Goal: Task Accomplishment & Management: Complete application form

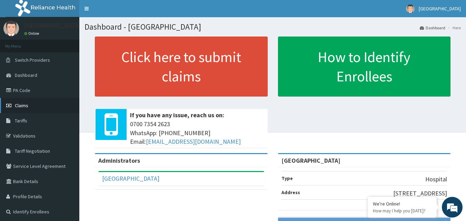
click at [20, 103] on span "Claims" at bounding box center [21, 106] width 13 height 6
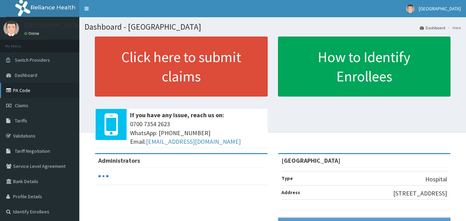
click at [27, 88] on link "PA Code" at bounding box center [39, 90] width 79 height 15
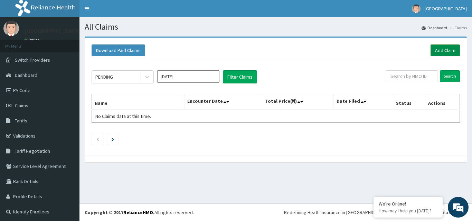
click at [442, 50] on link "Add Claim" at bounding box center [444, 51] width 29 height 12
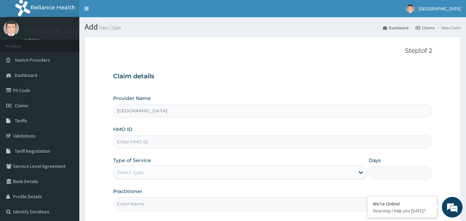
click at [195, 141] on input "HMO ID" at bounding box center [273, 141] width 320 height 13
paste input "bri/10082/a"
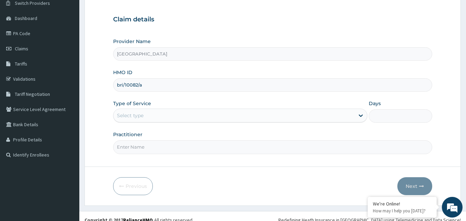
scroll to position [65, 0]
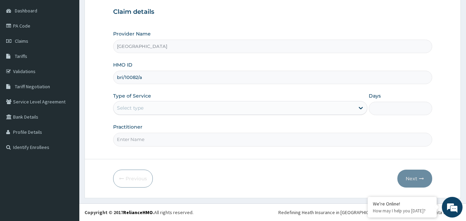
type input "bri/10082/a"
click at [336, 107] on div "Select type" at bounding box center [234, 108] width 241 height 11
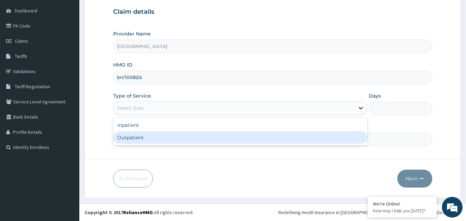
click at [242, 139] on div "Outpatient" at bounding box center [240, 138] width 254 height 12
type input "1"
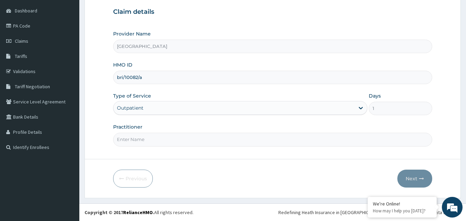
click at [238, 144] on input "Practitioner" at bounding box center [273, 139] width 320 height 13
type input "DR NJOKU"
click at [405, 180] on button "Next" at bounding box center [415, 179] width 35 height 18
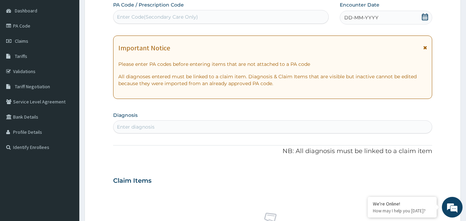
click at [242, 19] on div "Enter Code(Secondary Care Only)" at bounding box center [221, 16] width 215 height 11
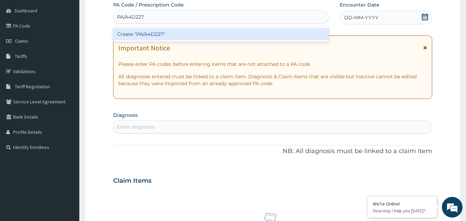
click at [128, 16] on input "PA/A4D227" at bounding box center [131, 16] width 28 height 7
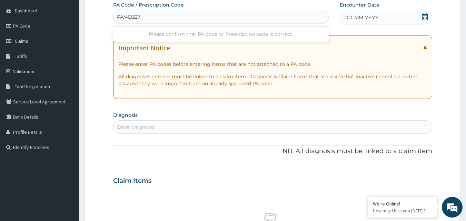
type input "PA/4D227"
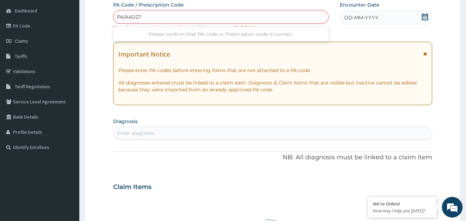
type input "PA/A4D279"
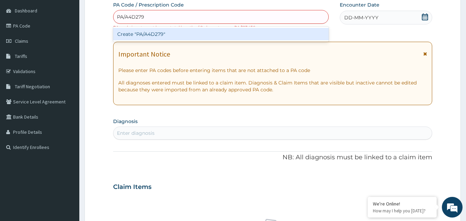
click at [164, 36] on div "Create "PA/A4D279"" at bounding box center [221, 34] width 216 height 12
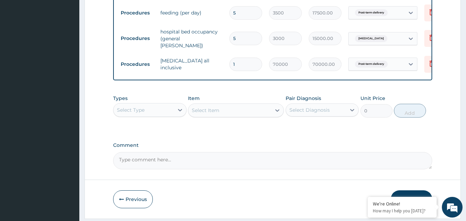
scroll to position [320, 0]
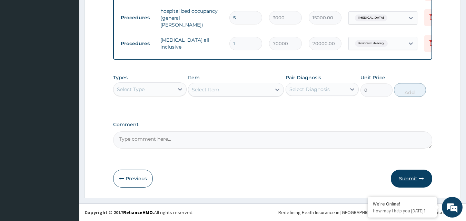
click at [408, 177] on button "Submit" at bounding box center [411, 179] width 41 height 18
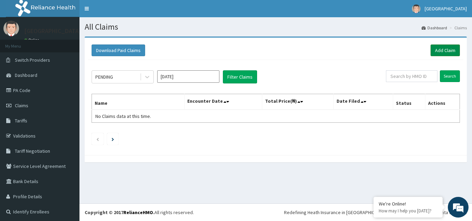
click at [433, 50] on link "Add Claim" at bounding box center [444, 51] width 29 height 12
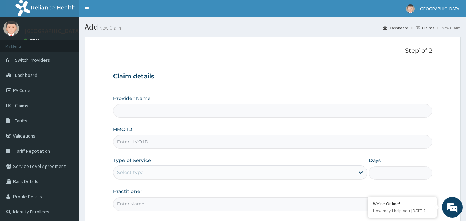
click at [170, 145] on input "HMO ID" at bounding box center [273, 141] width 320 height 13
type input "[GEOGRAPHIC_DATA]"
paste input "sfa/14884/a"
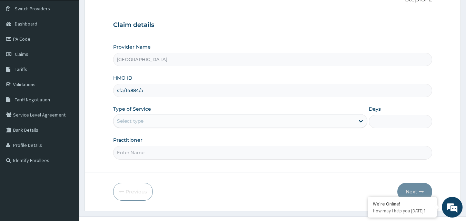
scroll to position [65, 0]
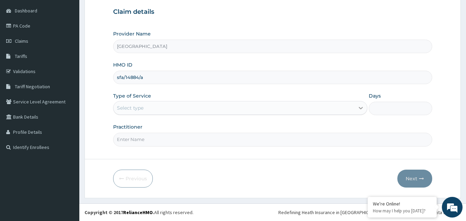
type input "sfa/14884/a"
click at [359, 114] on div at bounding box center [361, 108] width 12 height 12
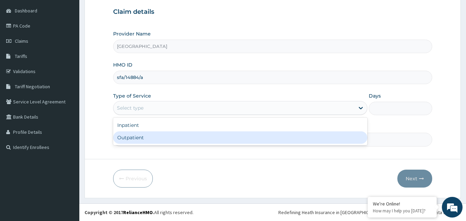
click at [324, 139] on div "Outpatient" at bounding box center [240, 138] width 254 height 12
type input "1"
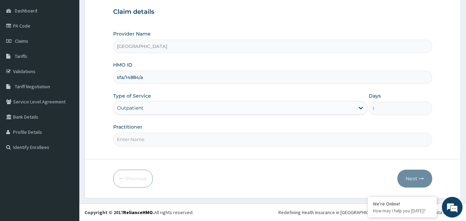
click at [317, 143] on input "Practitioner" at bounding box center [273, 139] width 320 height 13
type input "DR UCHAY"
click at [416, 178] on button "Next" at bounding box center [415, 179] width 35 height 18
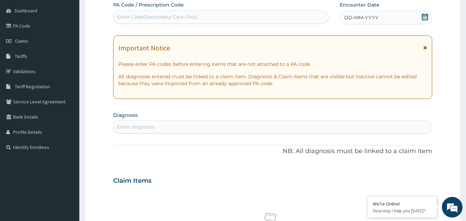
click at [252, 15] on div "Enter Code(Secondary Care Only)" at bounding box center [221, 16] width 215 height 11
type input "PA/166BB5"
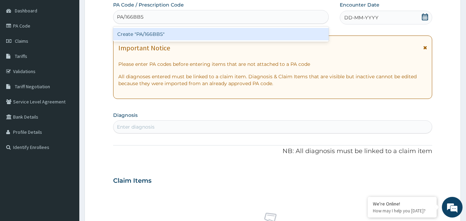
click at [230, 33] on div "Create "PA/166BB5"" at bounding box center [221, 34] width 216 height 12
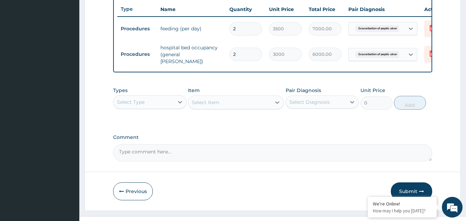
scroll to position [268, 0]
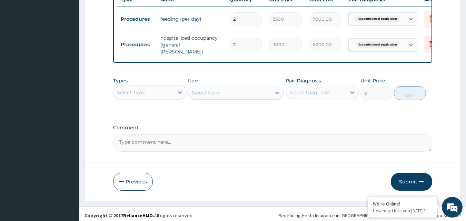
click at [409, 182] on button "Submit" at bounding box center [411, 182] width 41 height 18
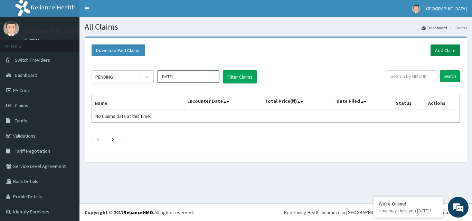
click at [437, 49] on link "Add Claim" at bounding box center [444, 51] width 29 height 12
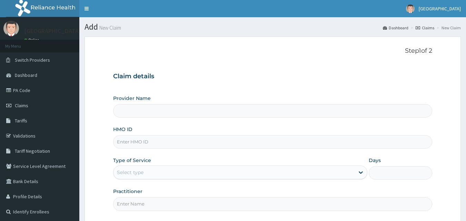
drag, startPoint x: 0, startPoint y: 0, endPoint x: 199, endPoint y: 144, distance: 245.5
type input "sfa/14884/a"
type input "[GEOGRAPHIC_DATA]"
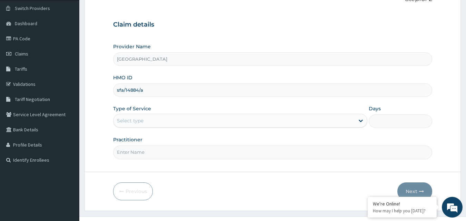
scroll to position [62, 0]
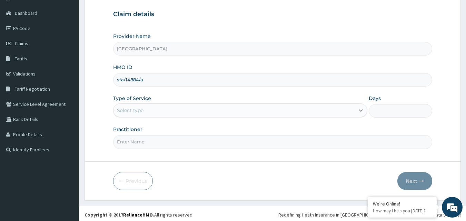
type input "sfa/14884/a"
click at [358, 113] on icon at bounding box center [361, 110] width 7 height 7
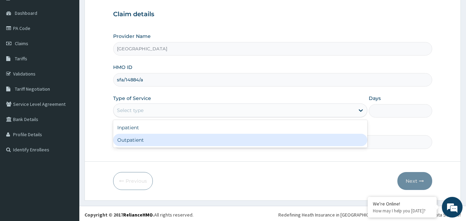
click at [316, 142] on div "Outpatient" at bounding box center [240, 140] width 254 height 12
type input "1"
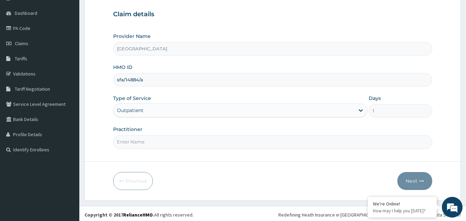
click at [311, 153] on form "Step 1 of 2 Claim details Provider Name EASTERN NIGERIAN MEDICAL CENTRE HMO ID …" at bounding box center [273, 87] width 377 height 226
click at [151, 147] on input "Practitioner" at bounding box center [273, 141] width 320 height 13
type input "DR NJOKU"
click at [416, 183] on button "Next" at bounding box center [415, 181] width 35 height 18
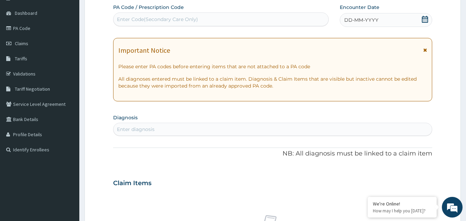
click at [227, 17] on div "Enter Code(Secondary Care Only)" at bounding box center [221, 19] width 215 height 11
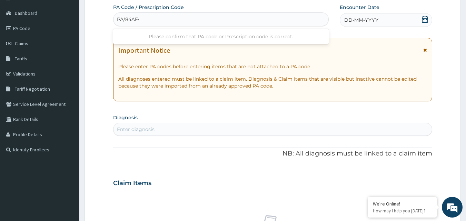
type input "PA/84AE44"
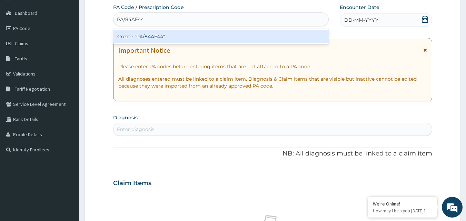
click at [213, 33] on div "Create "PA/84AE44"" at bounding box center [221, 36] width 216 height 12
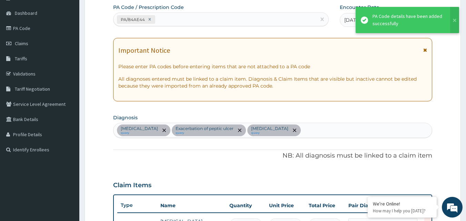
scroll to position [248, 0]
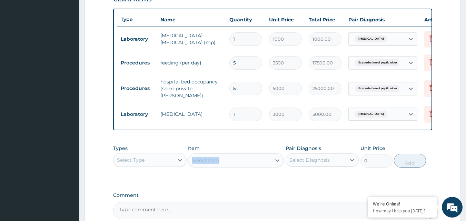
drag, startPoint x: 245, startPoint y: 149, endPoint x: 277, endPoint y: 156, distance: 32.6
click at [277, 156] on div "Item Select Item" at bounding box center [236, 156] width 96 height 23
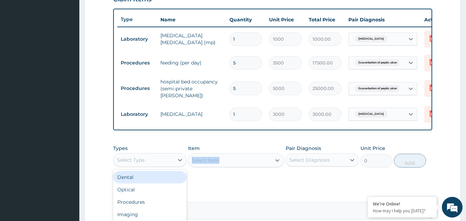
click at [172, 162] on div "Select Type" at bounding box center [144, 160] width 60 height 11
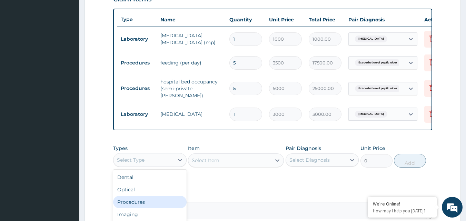
click at [160, 201] on div "Procedures" at bounding box center [150, 202] width 74 height 12
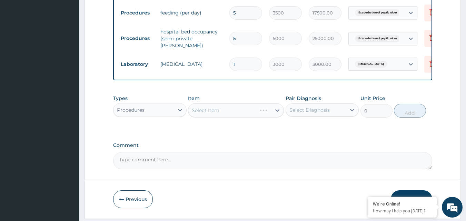
scroll to position [308, 0]
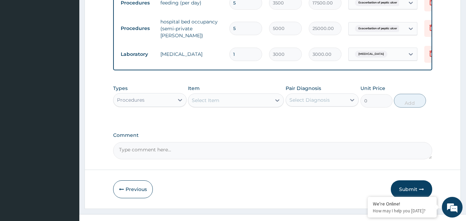
click at [257, 102] on div "Select Item" at bounding box center [230, 100] width 83 height 11
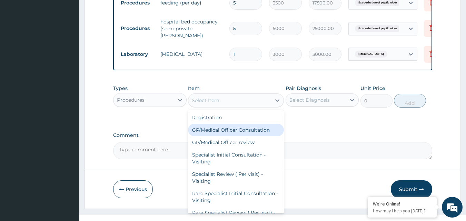
click at [240, 130] on div "GP/Medical Officer Consultation" at bounding box center [236, 130] width 96 height 12
type input "2000"
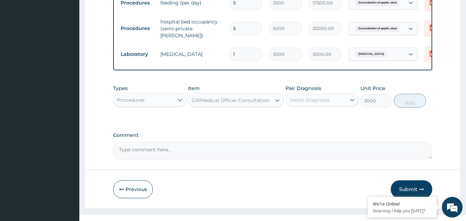
click at [330, 105] on div "Select Diagnosis" at bounding box center [316, 100] width 60 height 11
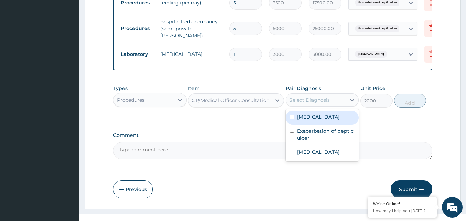
click at [292, 119] on input "checkbox" at bounding box center [292, 117] width 4 height 4
checkbox input "true"
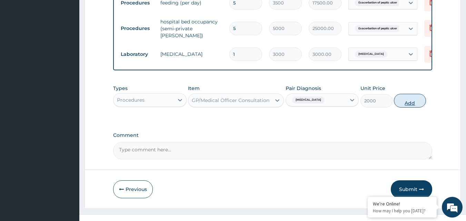
click at [405, 104] on button "Add" at bounding box center [410, 101] width 32 height 14
type input "0"
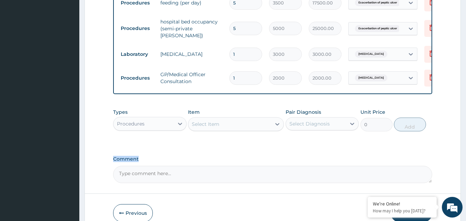
drag, startPoint x: 466, startPoint y: 149, endPoint x: 466, endPoint y: 165, distance: 15.9
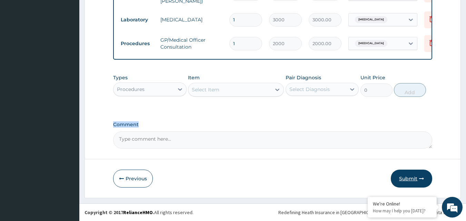
click at [408, 182] on button "Submit" at bounding box center [411, 179] width 41 height 18
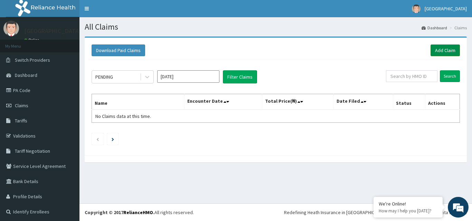
click at [438, 51] on link "Add Claim" at bounding box center [444, 51] width 29 height 12
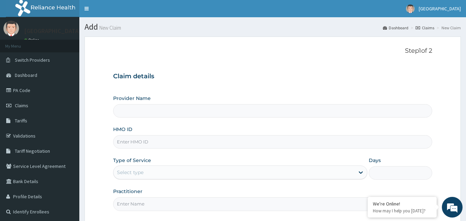
type input "[GEOGRAPHIC_DATA]"
click at [225, 143] on input "HMO ID" at bounding box center [273, 141] width 320 height 13
